Goal: Task Accomplishment & Management: Complete application form

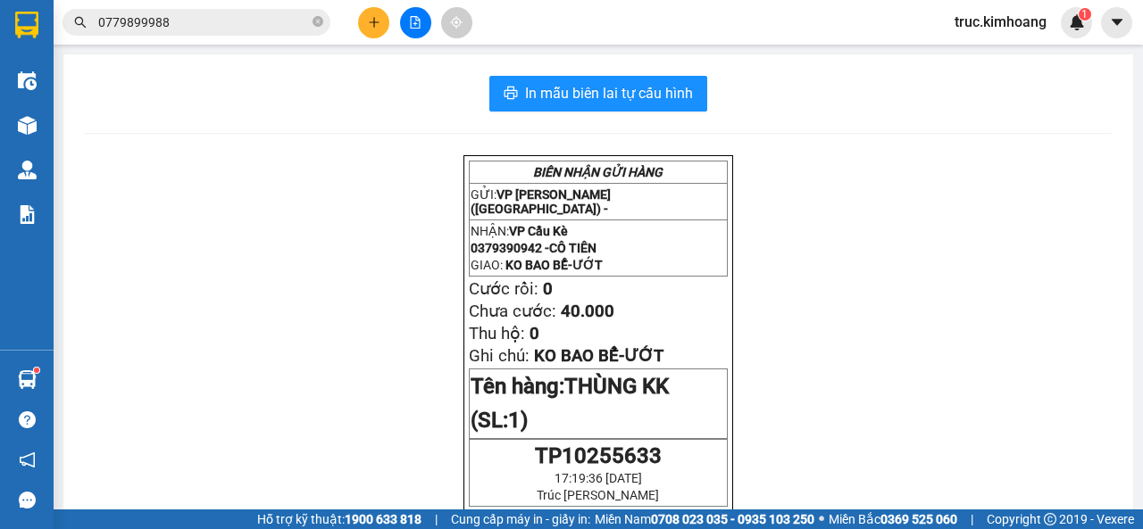
click at [362, 23] on button at bounding box center [373, 22] width 31 height 31
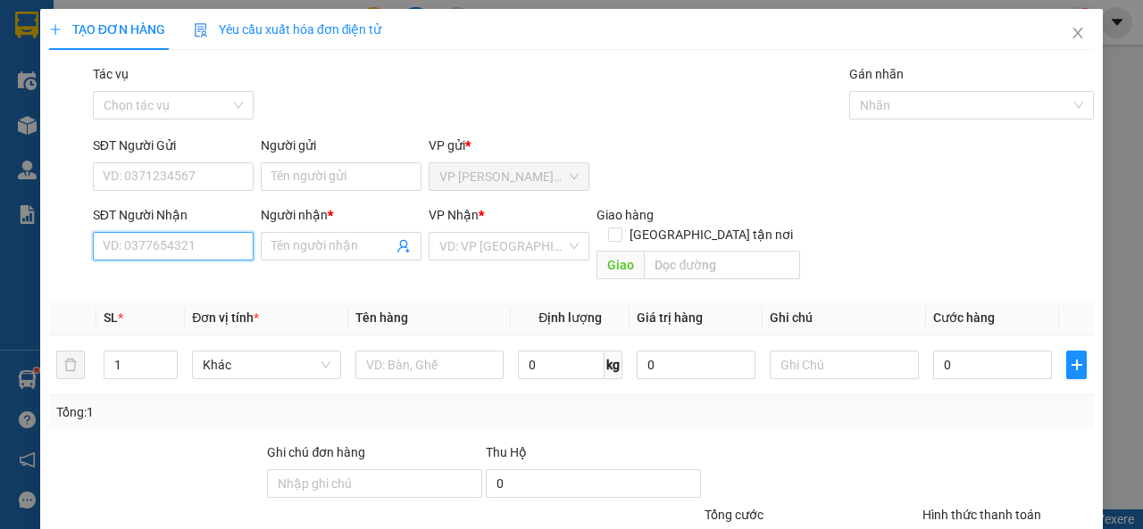
click at [136, 234] on input "SĐT Người Nhận" at bounding box center [173, 246] width 161 height 29
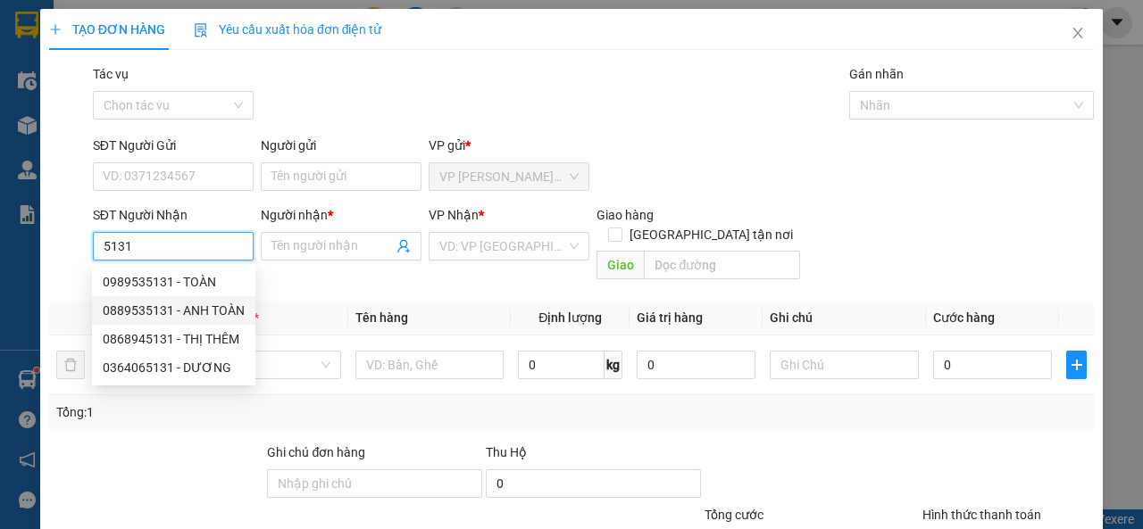
click at [236, 317] on div "0889535131 - ANH TOÀN" at bounding box center [174, 311] width 142 height 20
type input "0889535131"
type input "ANH TOÀN"
type input "2.300.000"
type input "30.000"
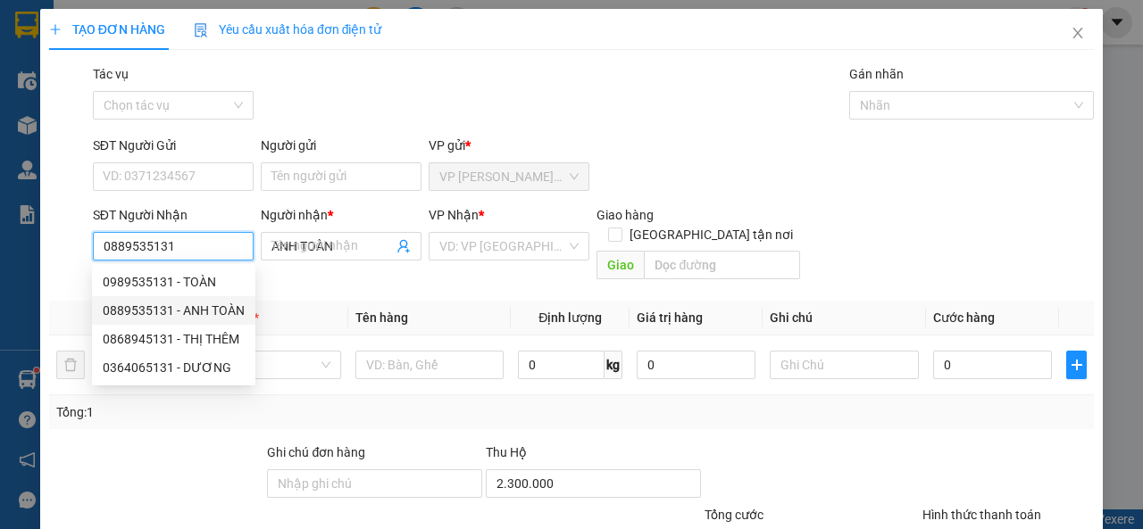
type input "30.000"
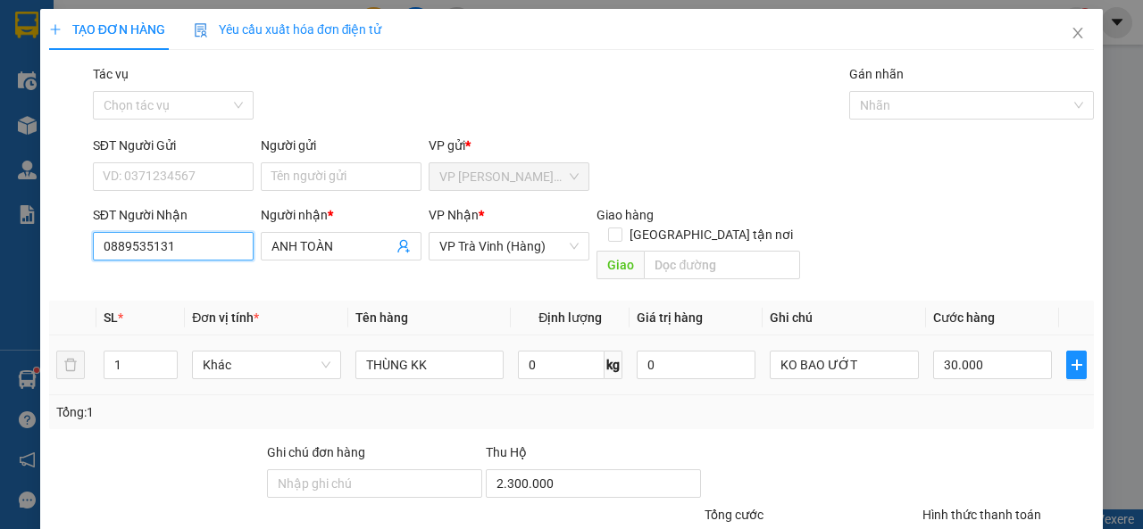
scroll to position [131, 0]
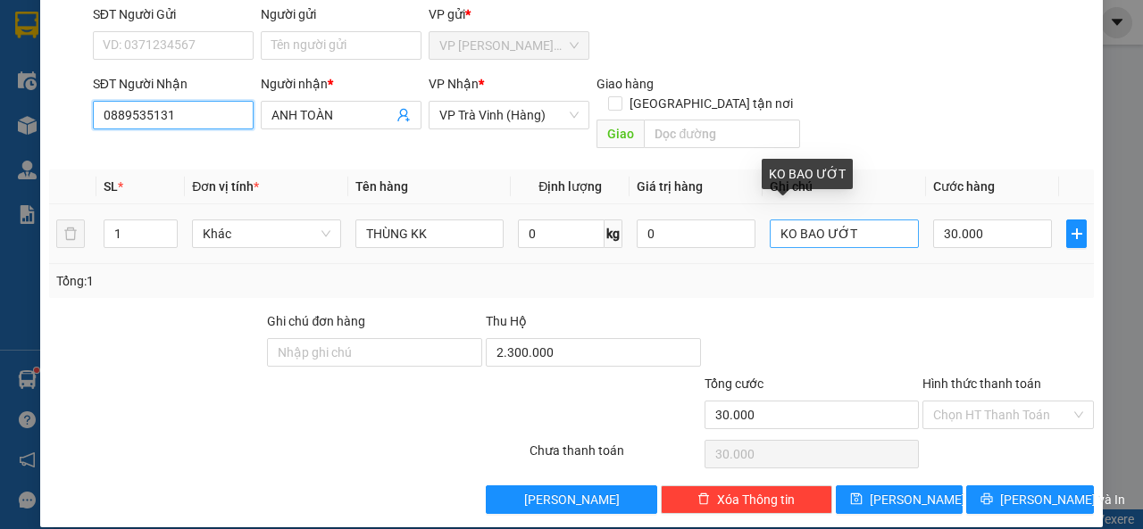
type input "0889535131"
click at [879, 220] on input "KO BAO ƯỚT" at bounding box center [844, 234] width 149 height 29
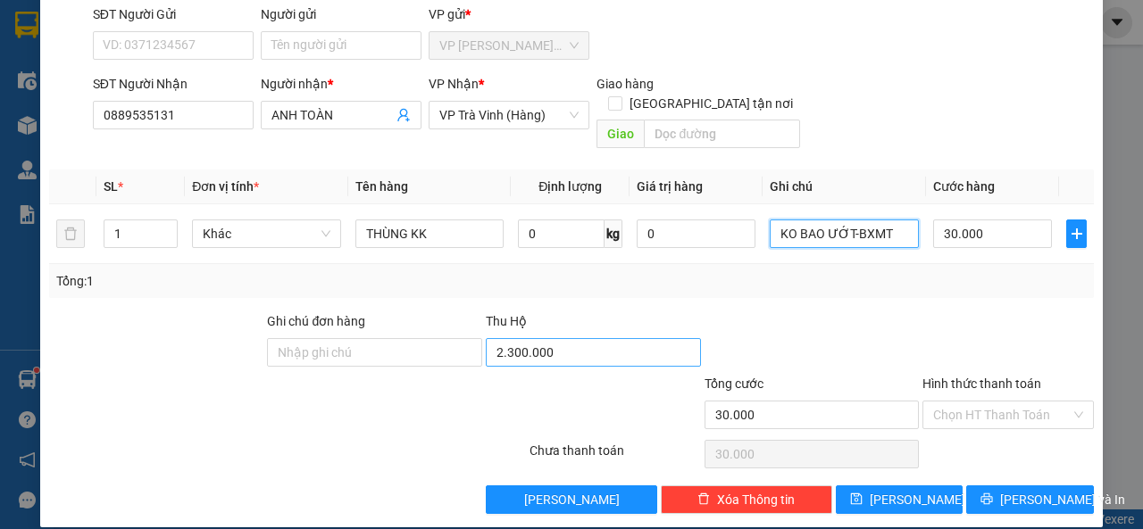
type input "KO BAO ƯỚT-BXMT"
click at [587, 344] on input "2.300.000" at bounding box center [593, 352] width 215 height 29
type input "1.800.000"
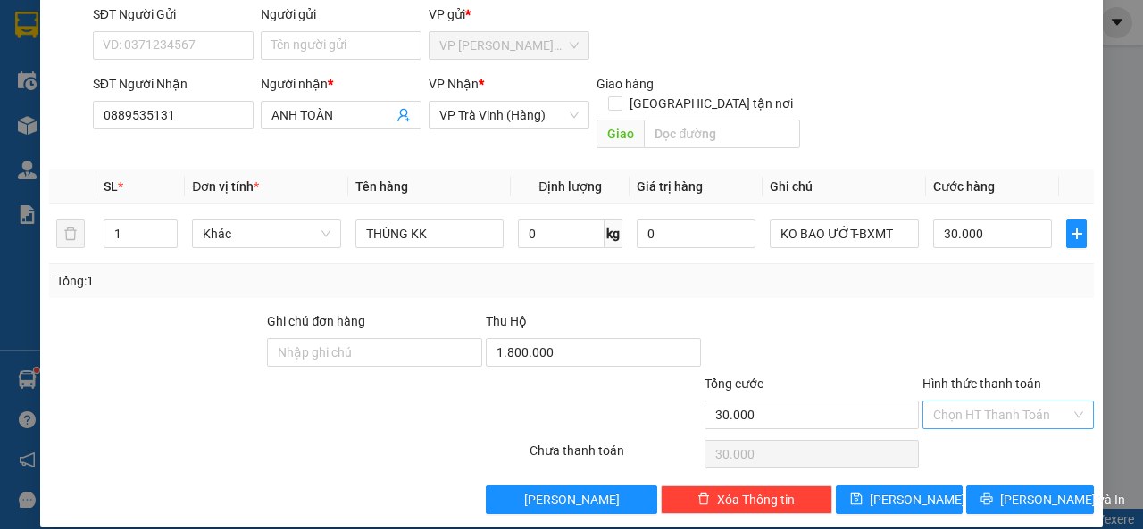
click at [943, 402] on input "Hình thức thanh toán" at bounding box center [1001, 415] width 137 height 27
click at [949, 426] on div "Tại văn phòng" at bounding box center [996, 431] width 147 height 20
type input "0"
click at [975, 486] on button "[PERSON_NAME] và In" at bounding box center [1030, 500] width 128 height 29
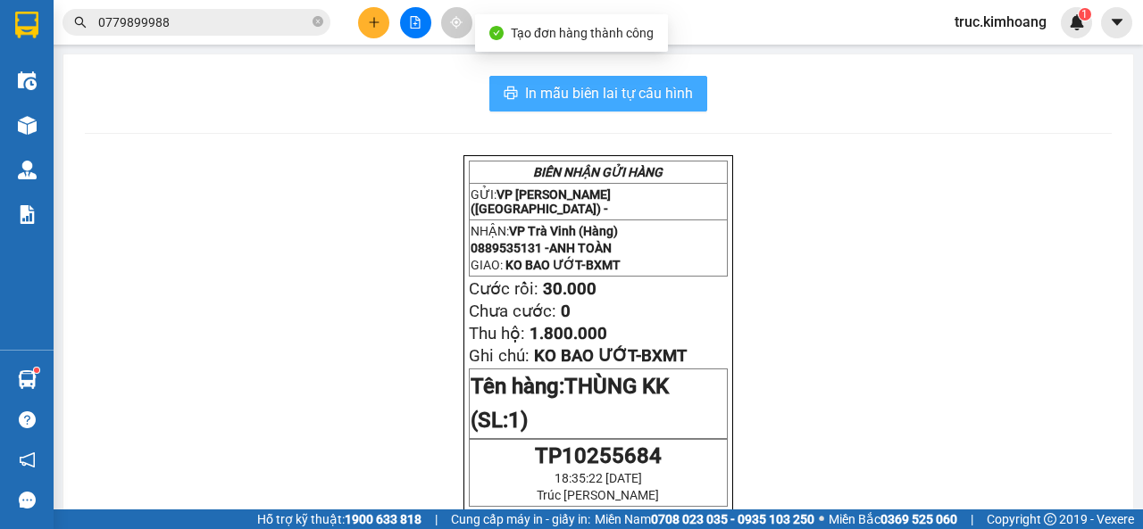
click at [637, 91] on span "In mẫu biên lai tự cấu hình" at bounding box center [609, 93] width 168 height 22
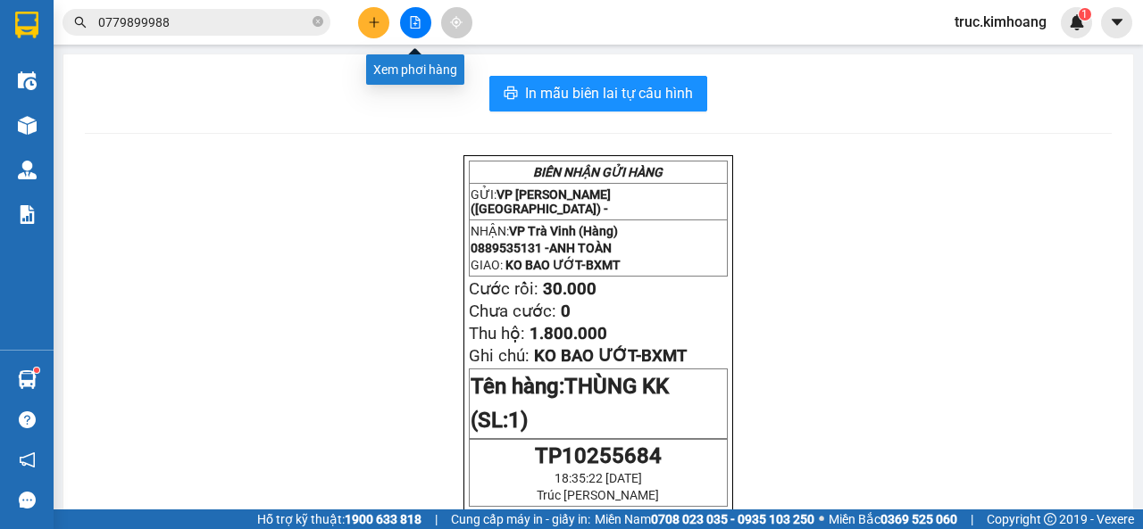
click at [413, 33] on button at bounding box center [415, 22] width 31 height 31
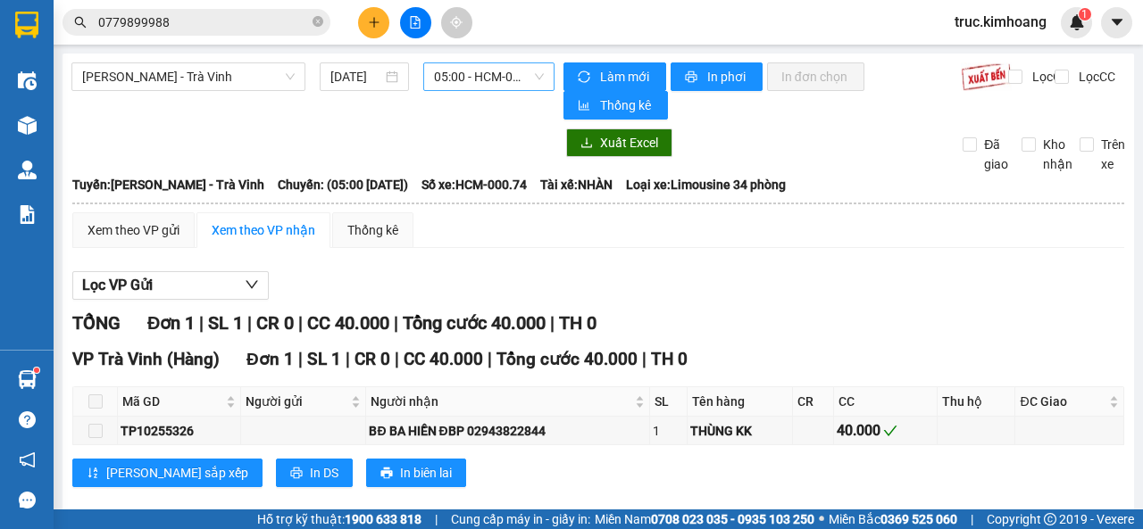
click at [457, 73] on span "05:00 - HCM-000.74" at bounding box center [488, 76] width 109 height 27
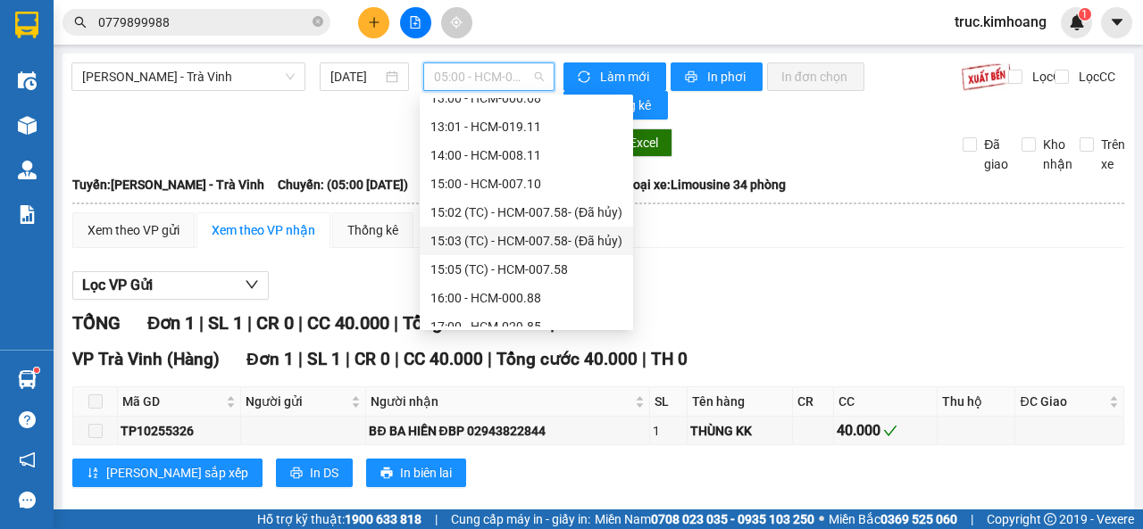
scroll to position [486, 0]
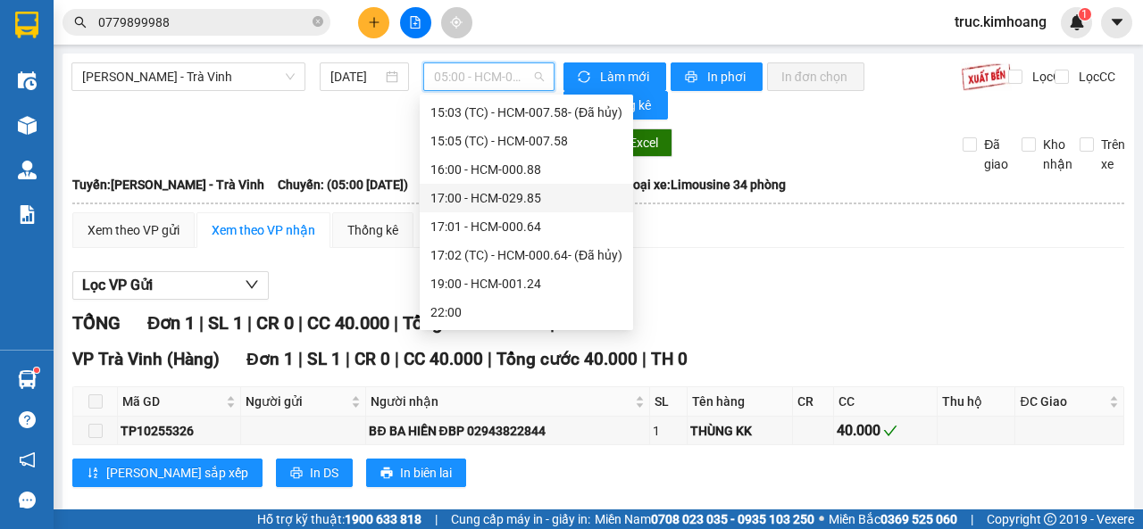
click at [496, 192] on div "17:00 - HCM-029.85" at bounding box center [526, 198] width 192 height 20
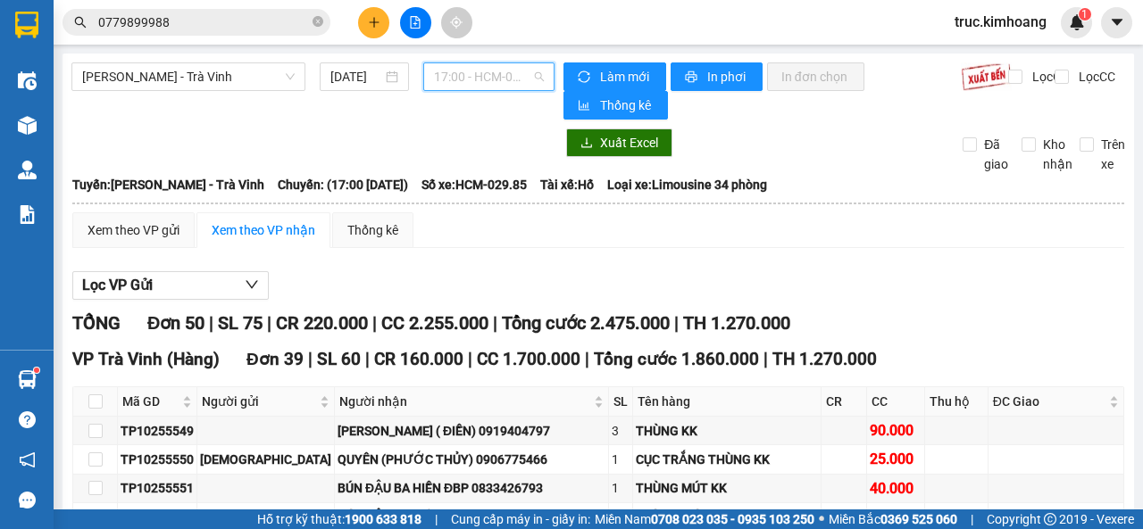
click at [462, 87] on span "17:00 - HCM-029.85" at bounding box center [488, 76] width 109 height 27
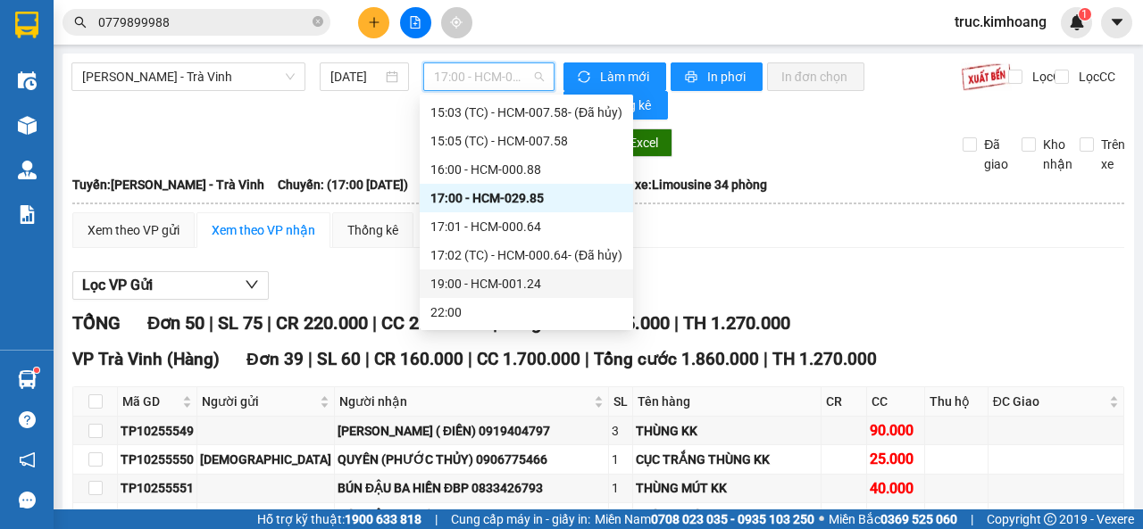
click at [499, 282] on div "19:00 - HCM-001.24" at bounding box center [526, 284] width 192 height 20
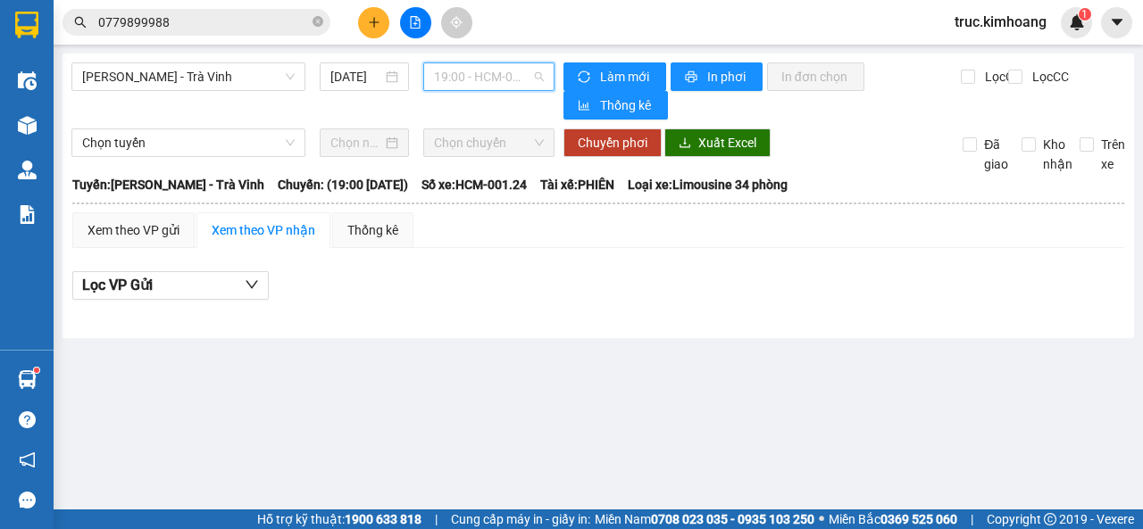
click at [495, 78] on span "19:00 - HCM-001.24" at bounding box center [488, 76] width 109 height 27
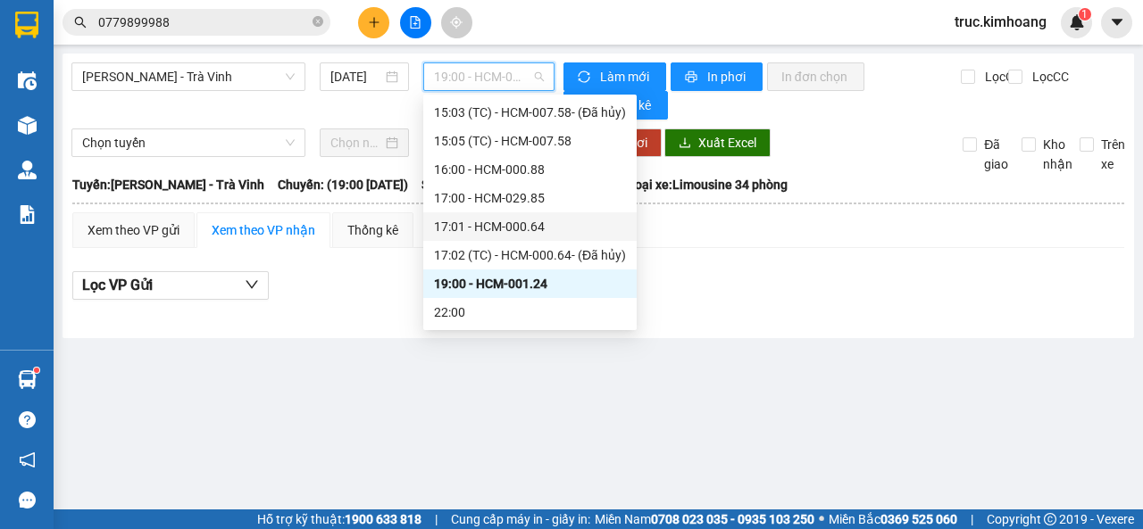
scroll to position [218, 0]
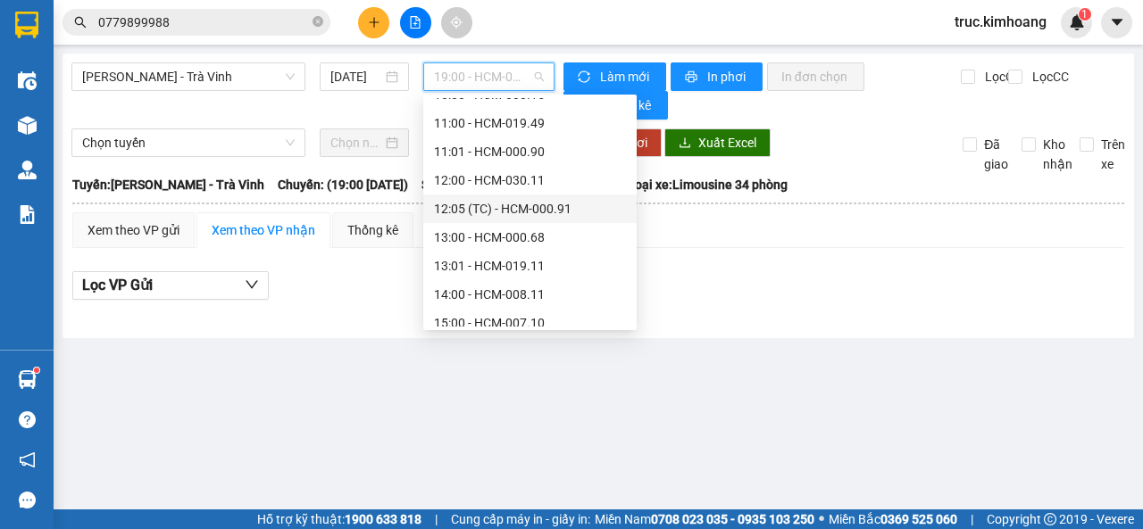
click at [489, 201] on div "12:05 (TC) - HCM-000.91" at bounding box center [530, 209] width 192 height 20
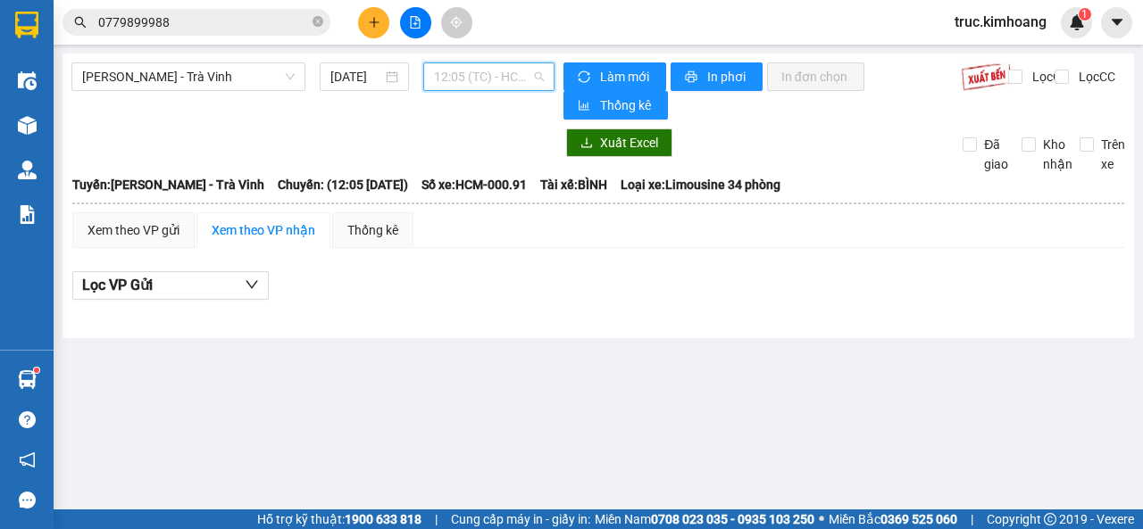
click at [480, 85] on span "12:05 (TC) - HCM-000.91" at bounding box center [488, 76] width 109 height 27
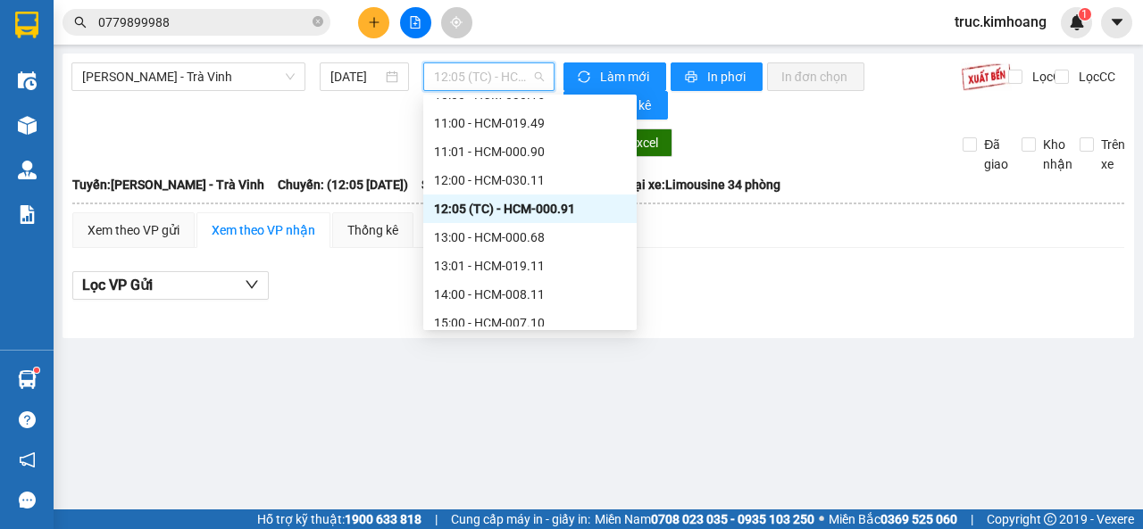
scroll to position [486, 0]
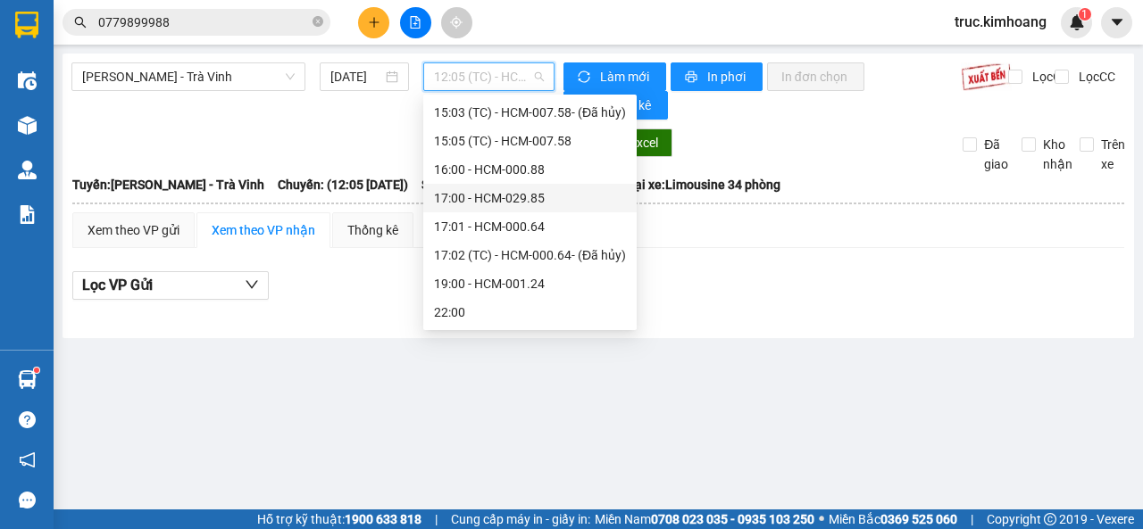
click at [499, 204] on div "17:00 - HCM-029.85" at bounding box center [530, 198] width 192 height 20
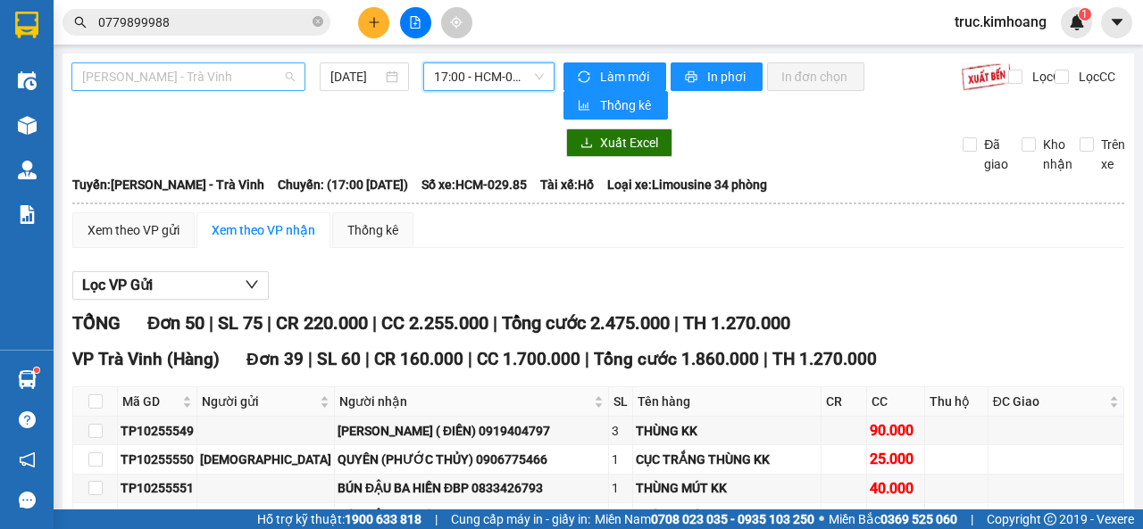
click at [265, 85] on span "[PERSON_NAME] - Trà Vinh" at bounding box center [188, 76] width 212 height 27
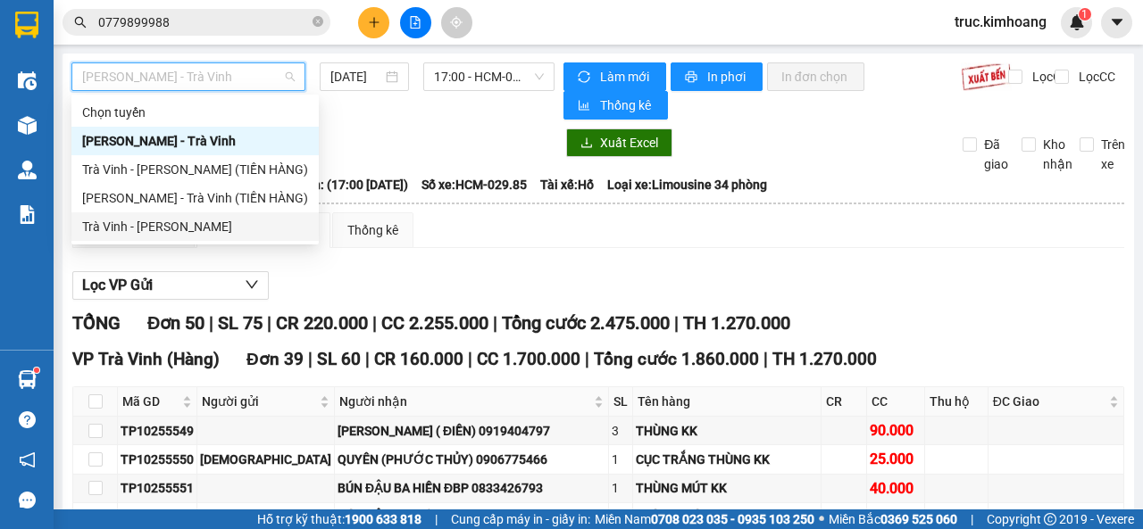
click at [205, 217] on div "Trà Vinh - [PERSON_NAME]" at bounding box center [195, 227] width 226 height 20
type input "[DATE]"
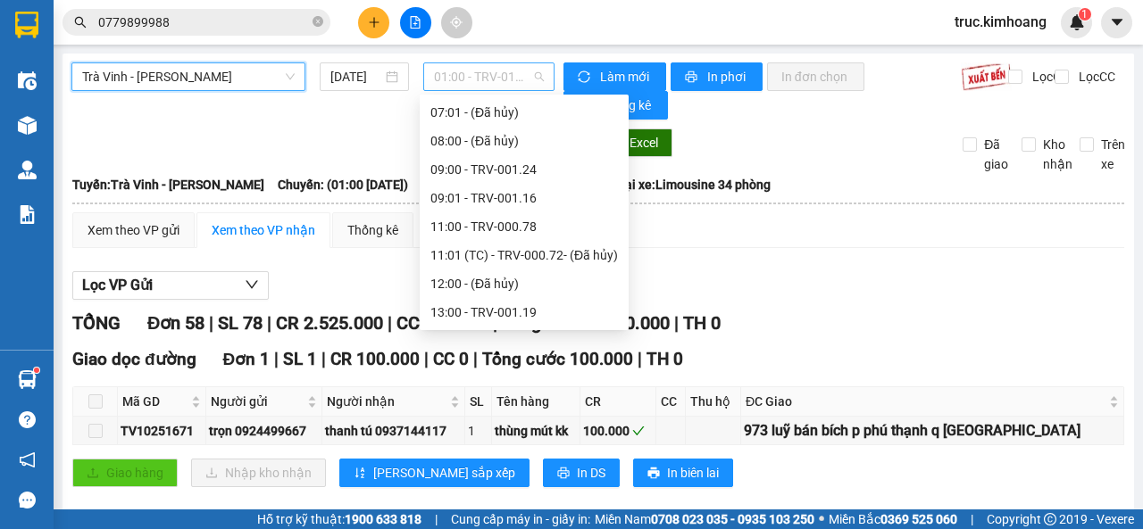
click at [501, 73] on span "01:00 - TRV-019.49" at bounding box center [488, 76] width 109 height 27
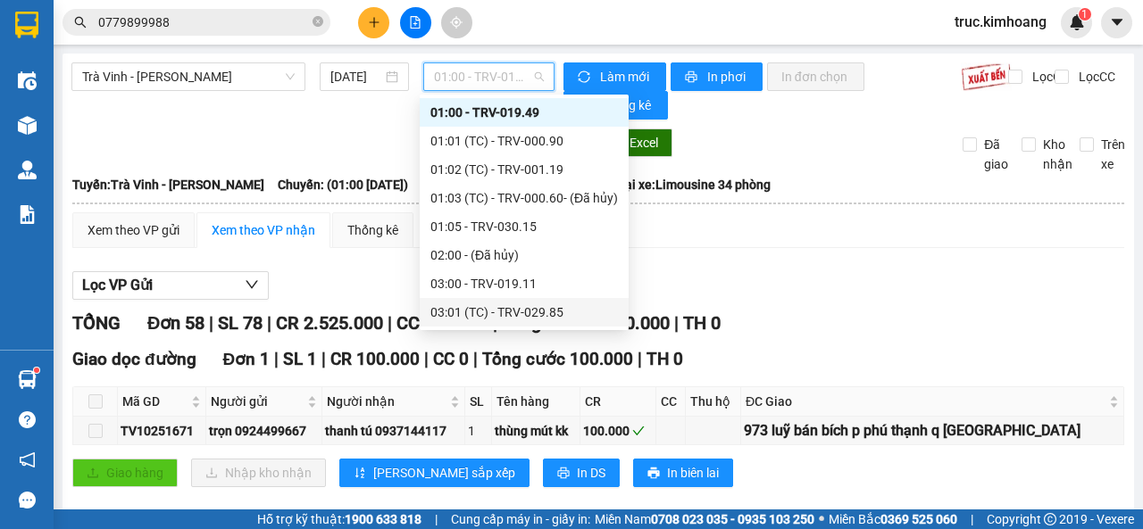
click at [794, 246] on div "Xem theo VP gửi Xem theo VP nhận Thống kê" at bounding box center [598, 230] width 1052 height 36
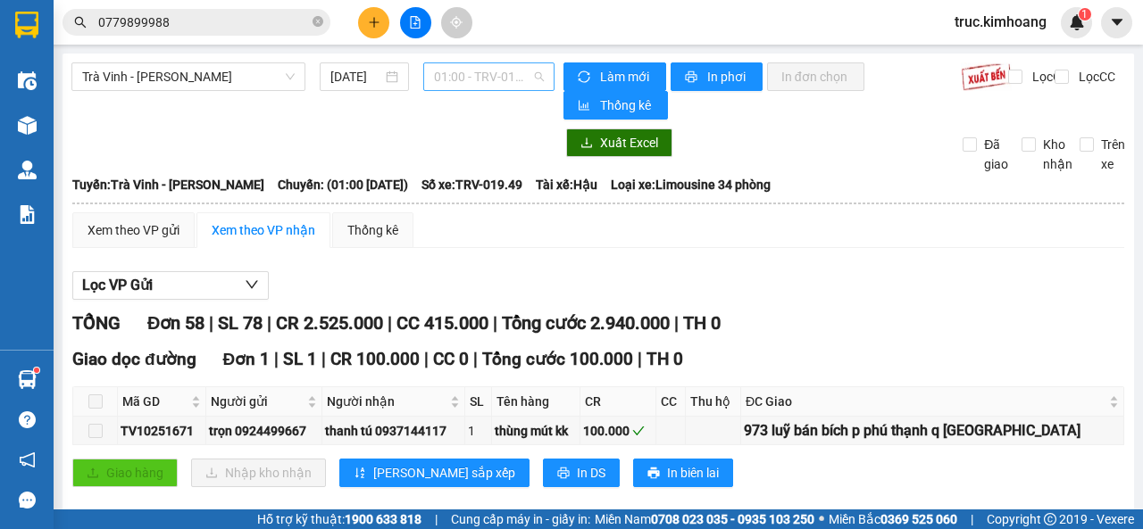
click at [488, 82] on span "01:00 - TRV-019.49" at bounding box center [488, 76] width 109 height 27
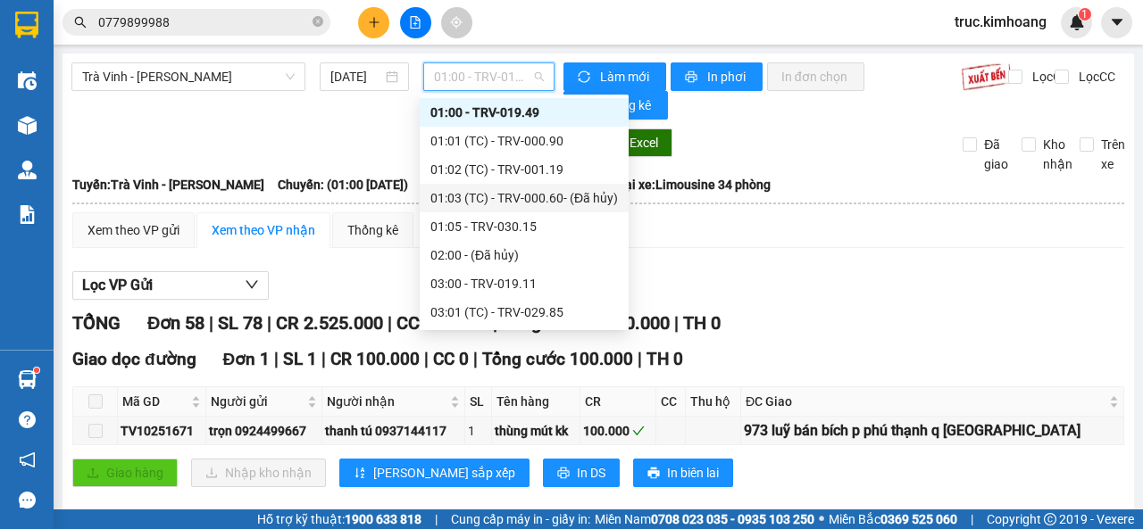
scroll to position [386, 0]
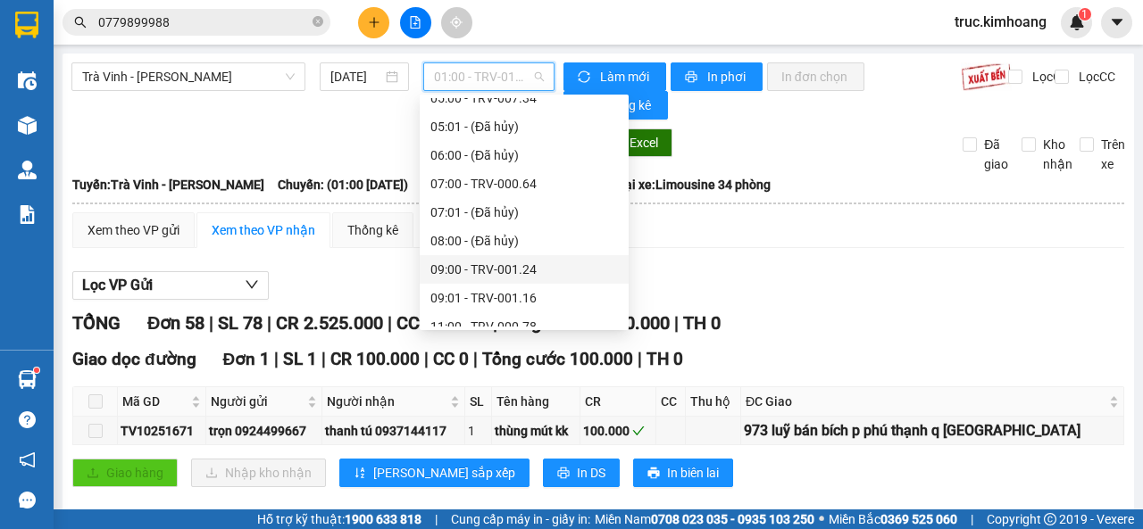
click at [513, 272] on div "09:00 - TRV-001.24" at bounding box center [523, 270] width 187 height 20
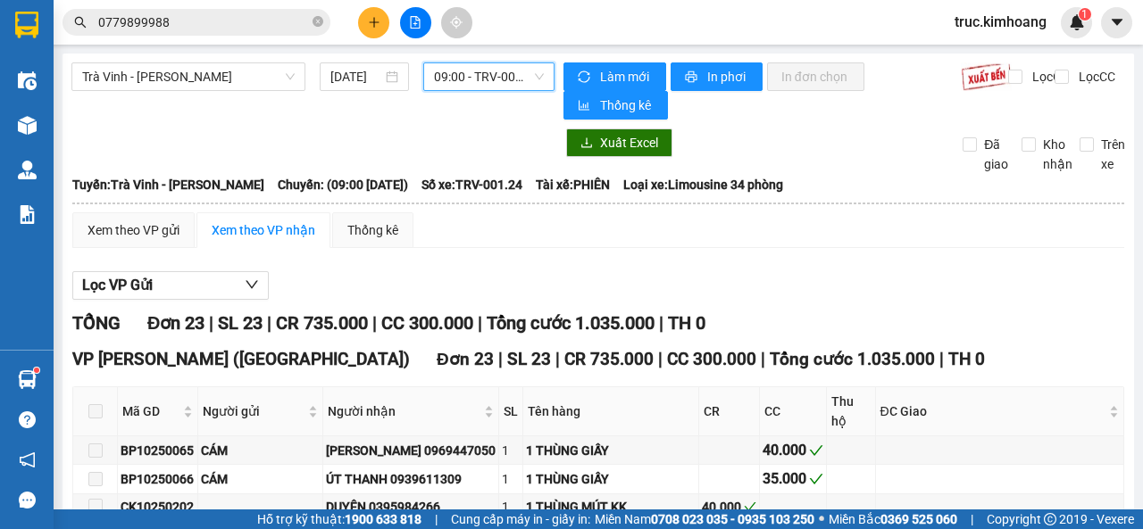
click at [476, 79] on span "09:00 - TRV-001.24" at bounding box center [488, 76] width 109 height 27
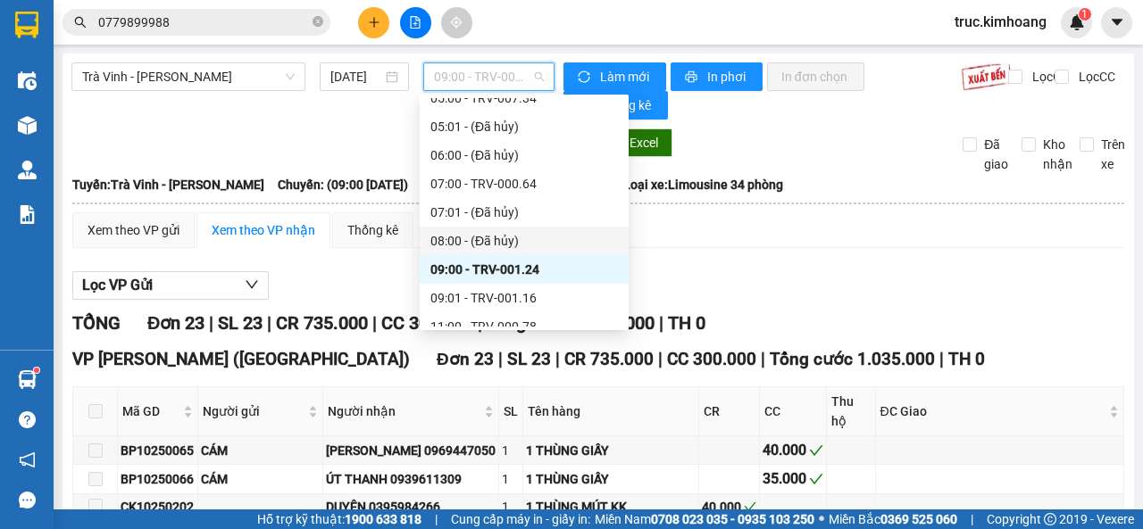
scroll to position [657, 0]
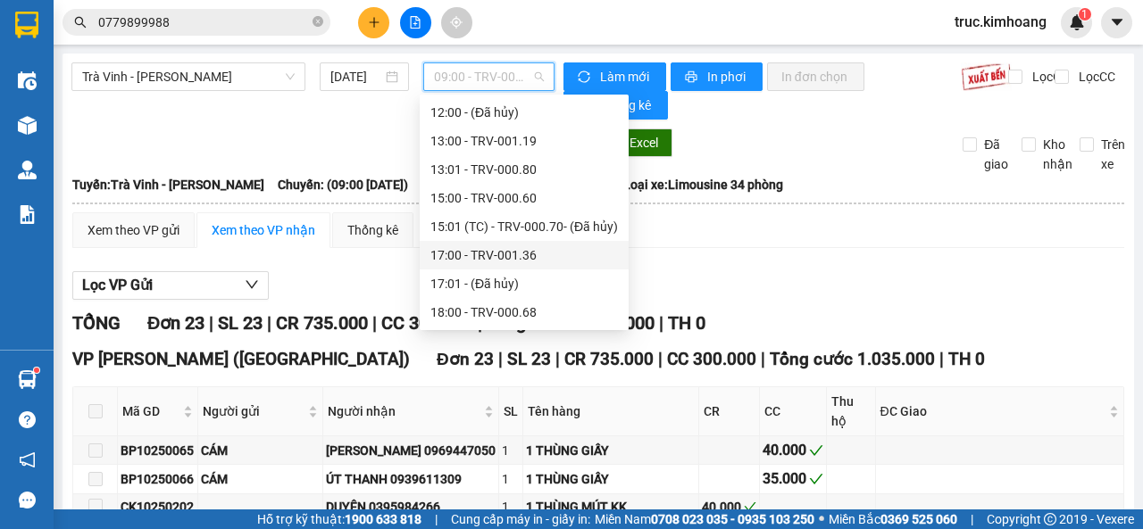
click at [494, 249] on div "17:00 - TRV-001.36" at bounding box center [523, 256] width 187 height 20
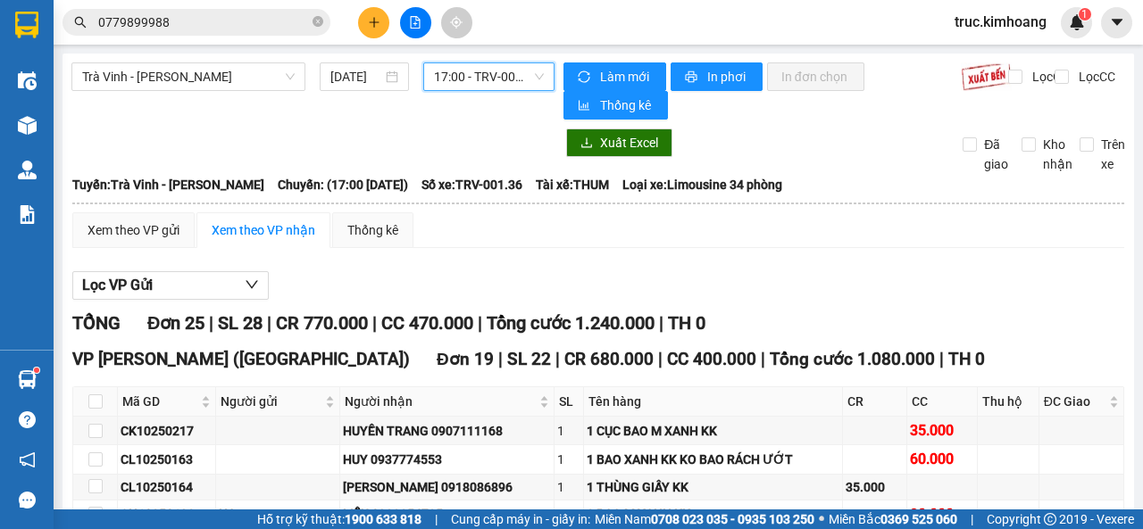
click at [483, 78] on span "17:00 - TRV-001.36" at bounding box center [488, 76] width 109 height 27
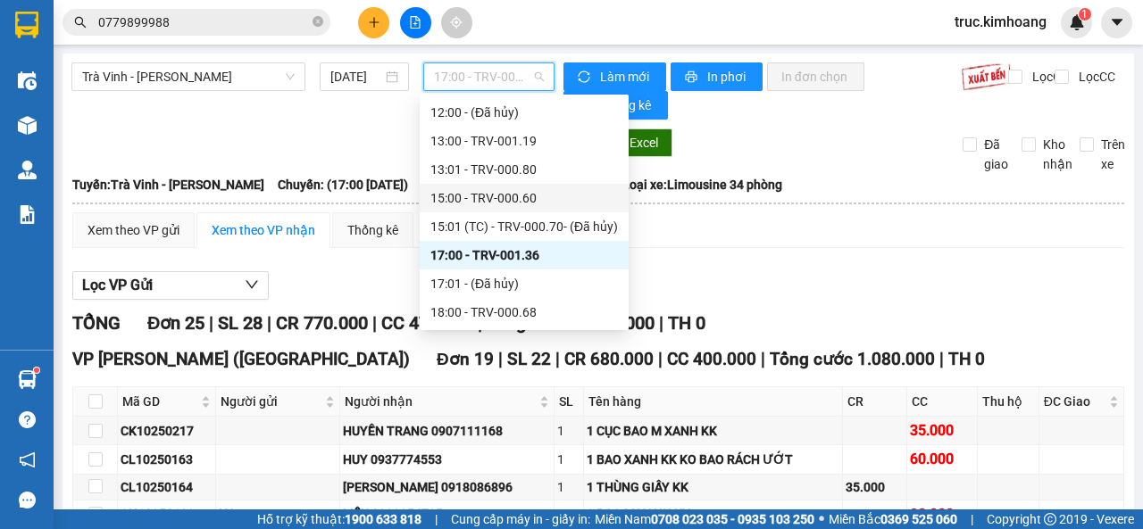
click at [473, 196] on div "15:00 - TRV-000.60" at bounding box center [523, 198] width 187 height 20
